Goal: Information Seeking & Learning: Check status

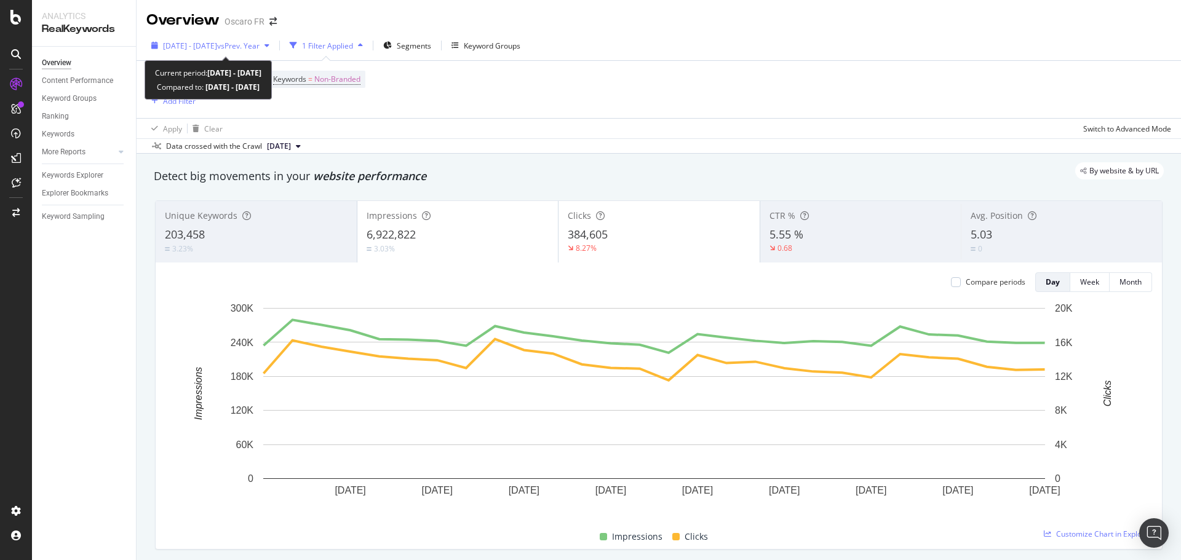
click at [260, 41] on span "vs Prev. Year" at bounding box center [238, 46] width 42 height 10
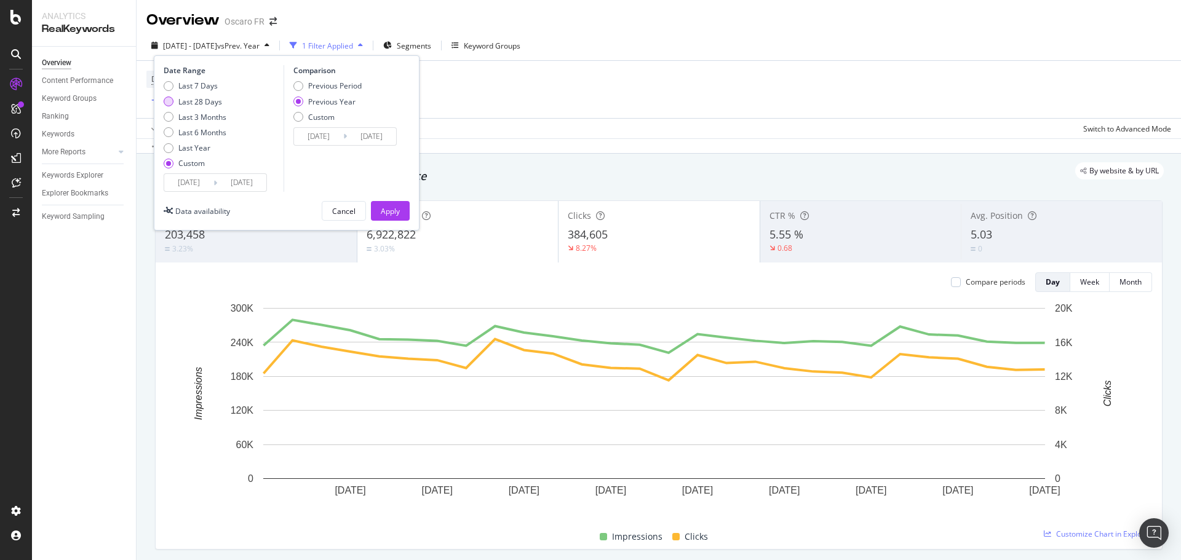
click at [209, 101] on div "Last 28 Days" at bounding box center [200, 102] width 44 height 10
type input "2025/08/03"
type input "2025/08/30"
type input "2024/08/04"
type input "2024/08/31"
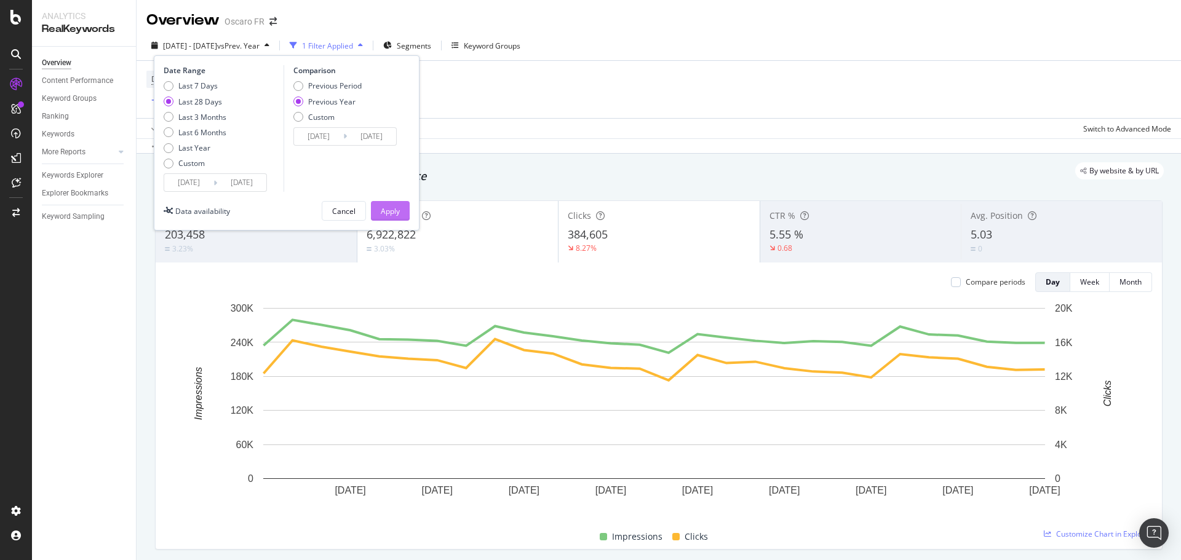
click at [387, 213] on div "Apply" at bounding box center [390, 211] width 19 height 10
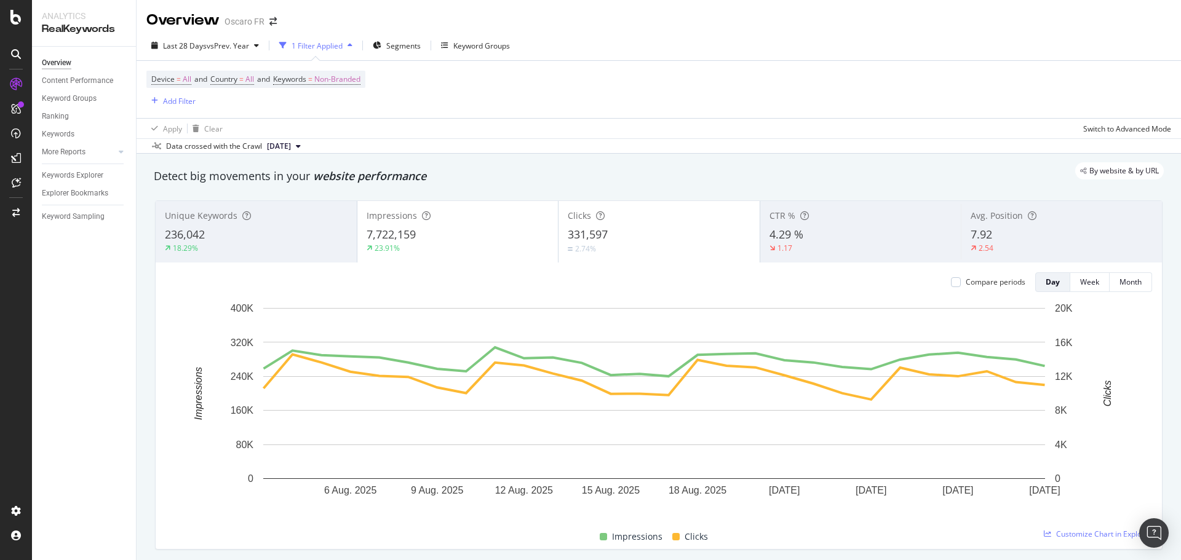
click at [968, 296] on div "Compare periods Day Week Month 6 Aug. 2025 9 Aug. 2025 12 Aug. 2025 15 Aug. 202…" at bounding box center [659, 406] width 1006 height 287
click at [968, 291] on div "Compare periods" at bounding box center [988, 282] width 74 height 20
click at [969, 286] on div "Compare periods" at bounding box center [996, 282] width 60 height 10
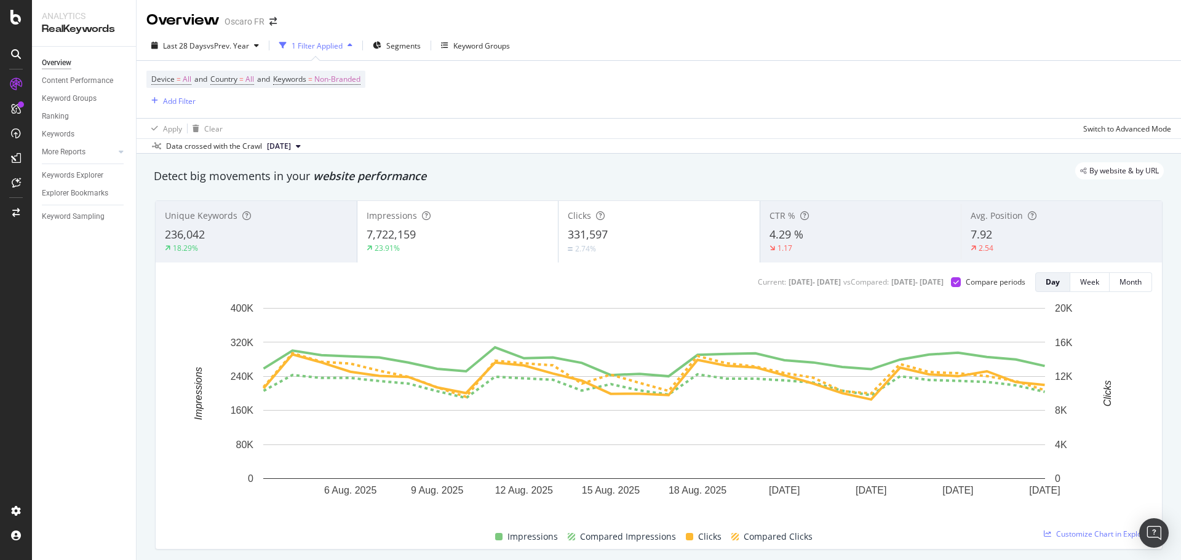
click at [478, 212] on div "Impressions" at bounding box center [458, 216] width 183 height 12
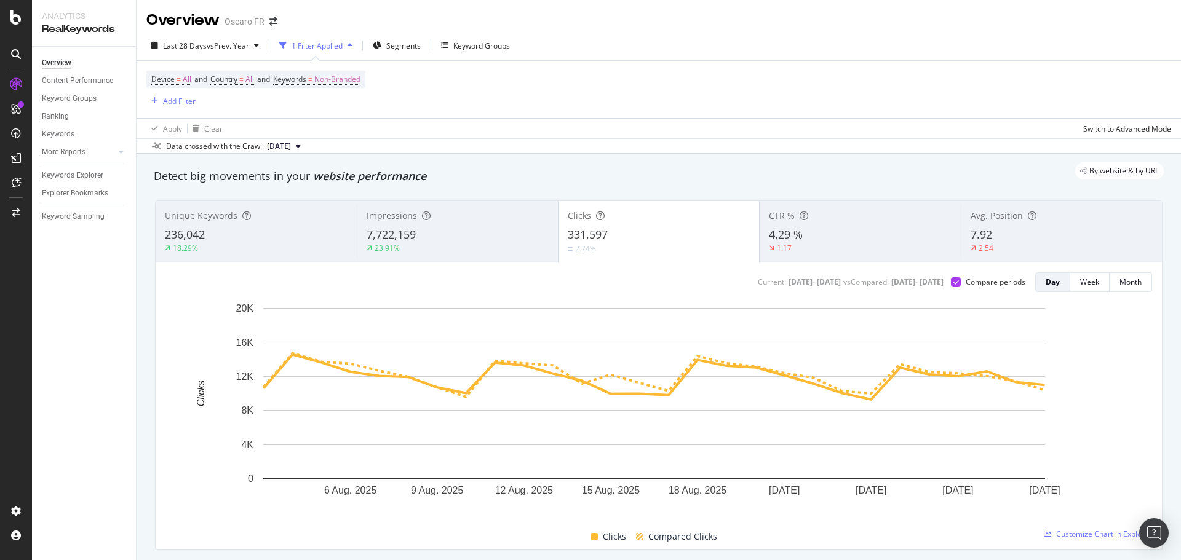
click at [469, 225] on div "Impressions 7,722,159 23.91%" at bounding box center [457, 231] width 201 height 55
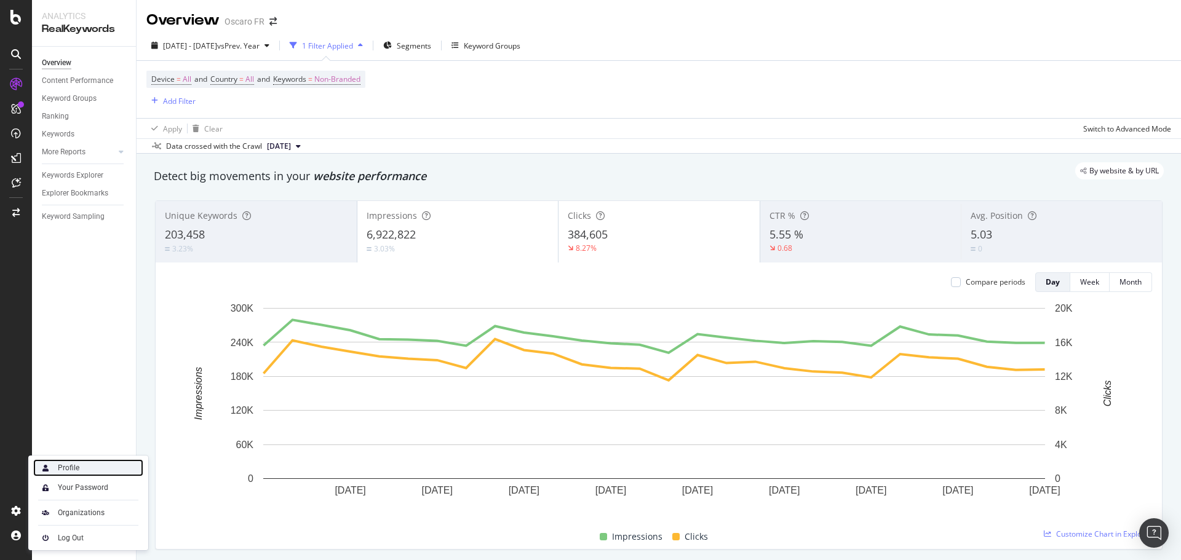
click at [87, 475] on div "Profile" at bounding box center [88, 467] width 110 height 17
click at [833, 77] on div "Device = All and Country = All and Keywords = Non-Branded Add Filter" at bounding box center [658, 89] width 1025 height 57
click at [398, 22] on div "Overview Oscaro FR" at bounding box center [659, 15] width 1044 height 31
click at [840, 39] on div "[DATE] - [DATE] vs Prev. Year 1 Filter Applied Segments Keyword Groups" at bounding box center [659, 48] width 1044 height 25
click at [1041, 94] on div "Device = All and Country = All and Keywords = Non-Branded Add Filter" at bounding box center [658, 89] width 1025 height 57
